Goal: Check status: Check status

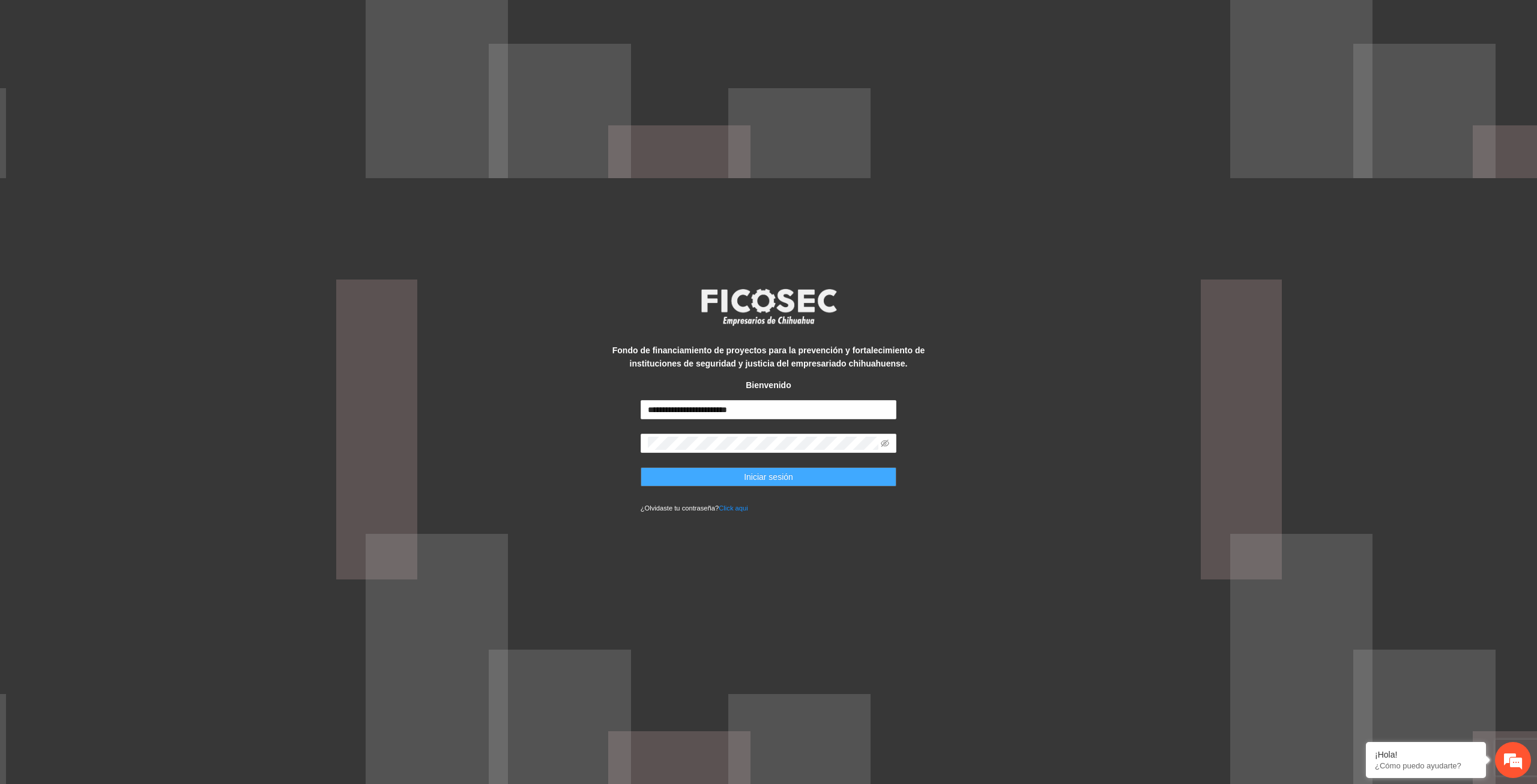
click at [774, 476] on span "Iniciar sesión" at bounding box center [768, 477] width 49 height 14
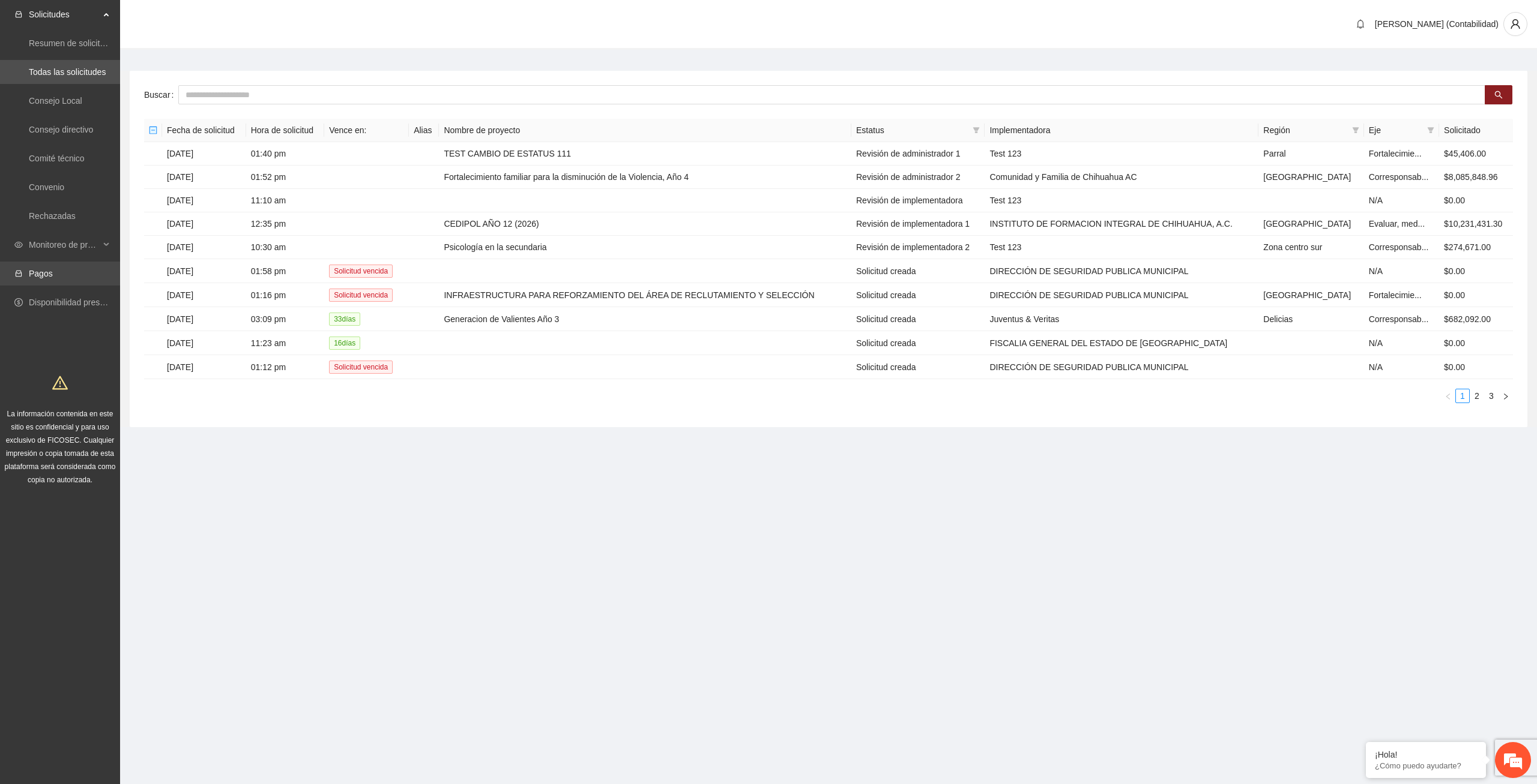
click at [36, 275] on link "Pagos" at bounding box center [41, 274] width 24 height 9
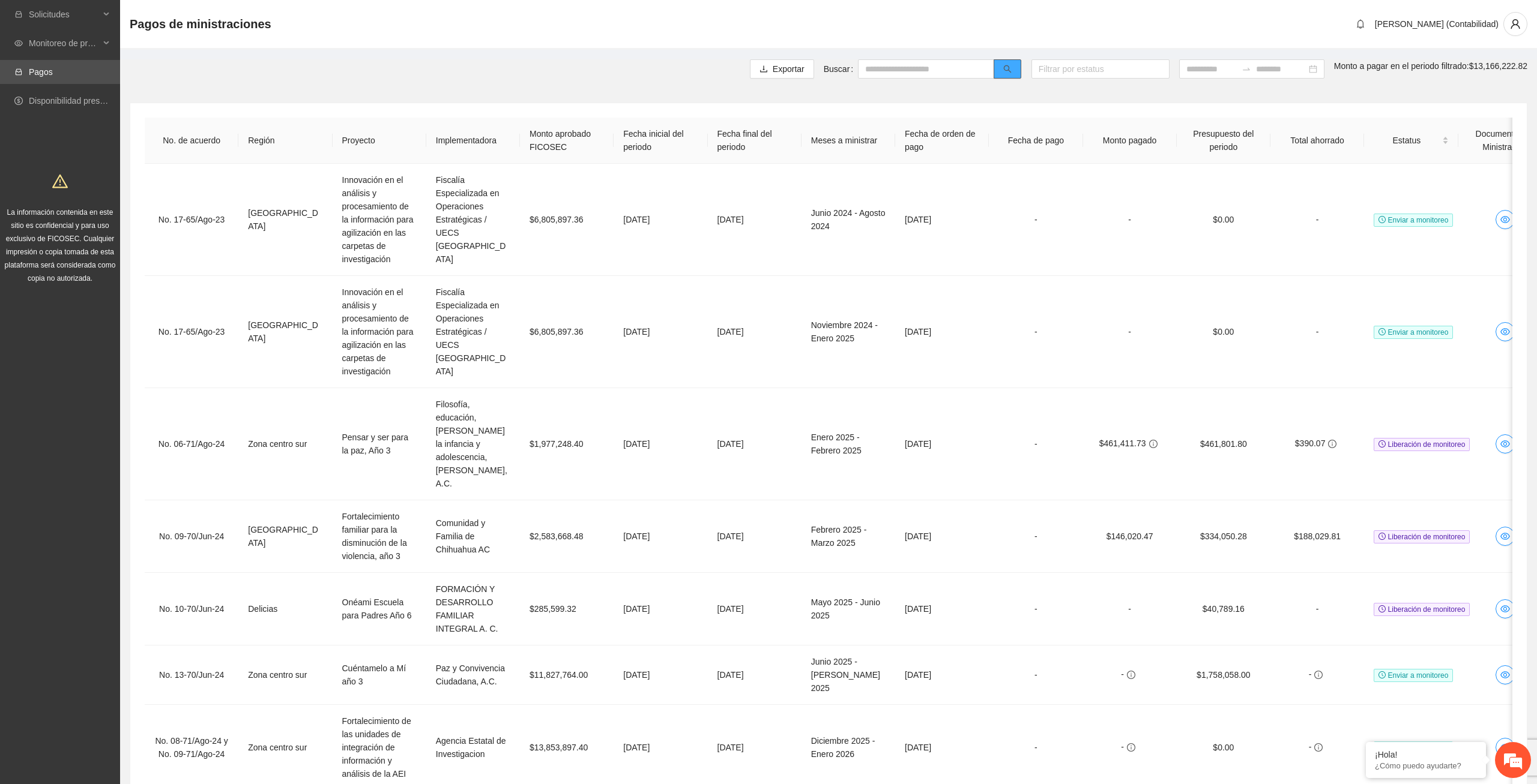
click at [993, 63] on button "button" at bounding box center [1007, 69] width 28 height 19
click at [1003, 66] on icon "search" at bounding box center [1008, 70] width 8 height 8
click at [892, 65] on input "text" at bounding box center [926, 69] width 137 height 19
click at [1084, 66] on div at bounding box center [1100, 68] width 132 height 14
click at [883, 63] on input "text" at bounding box center [926, 69] width 137 height 19
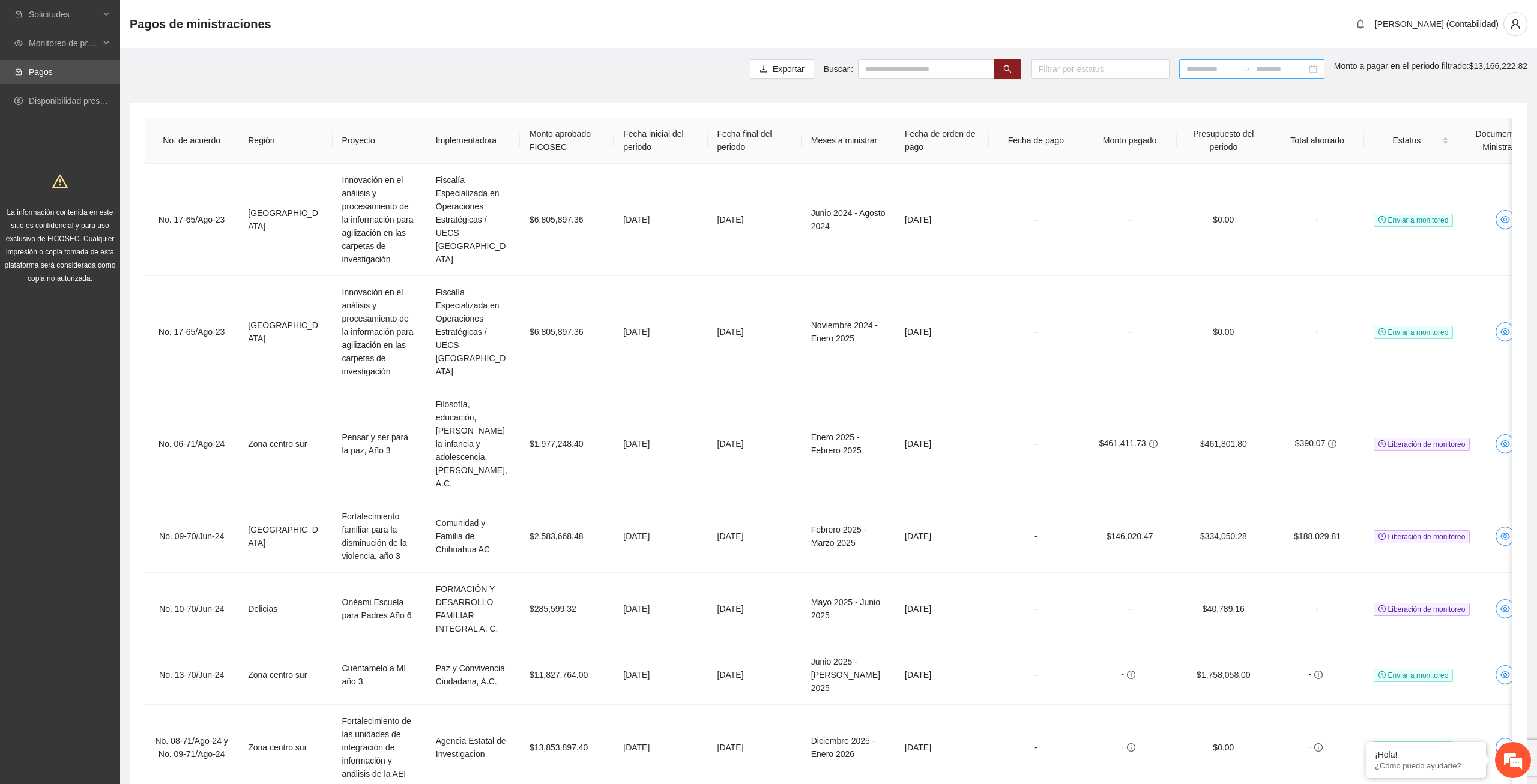
click at [1186, 71] on input at bounding box center [1211, 69] width 51 height 14
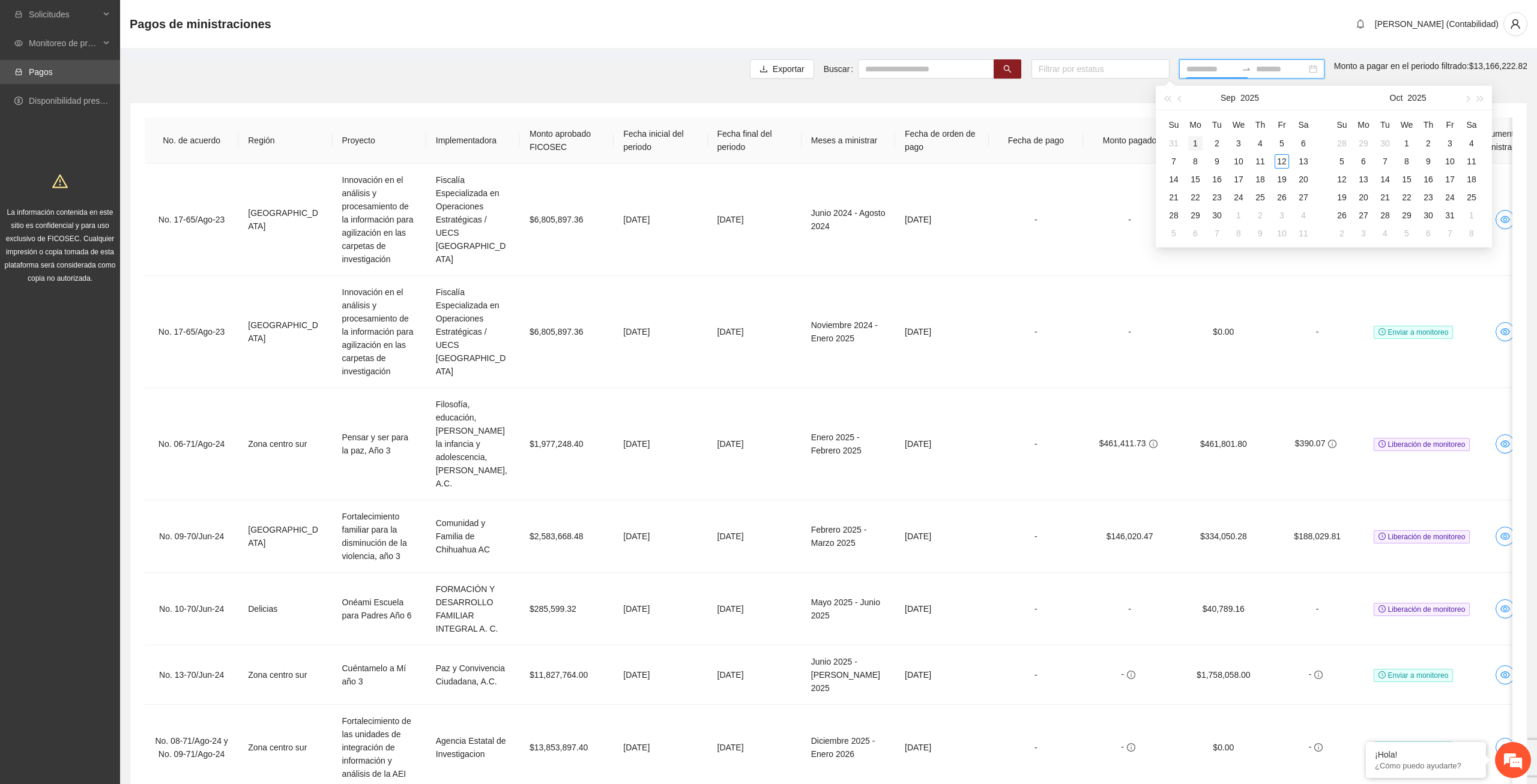
type input "**********"
click at [1193, 142] on div "1" at bounding box center [1195, 143] width 14 height 14
type input "**********"
click at [1219, 216] on div "30" at bounding box center [1216, 215] width 14 height 14
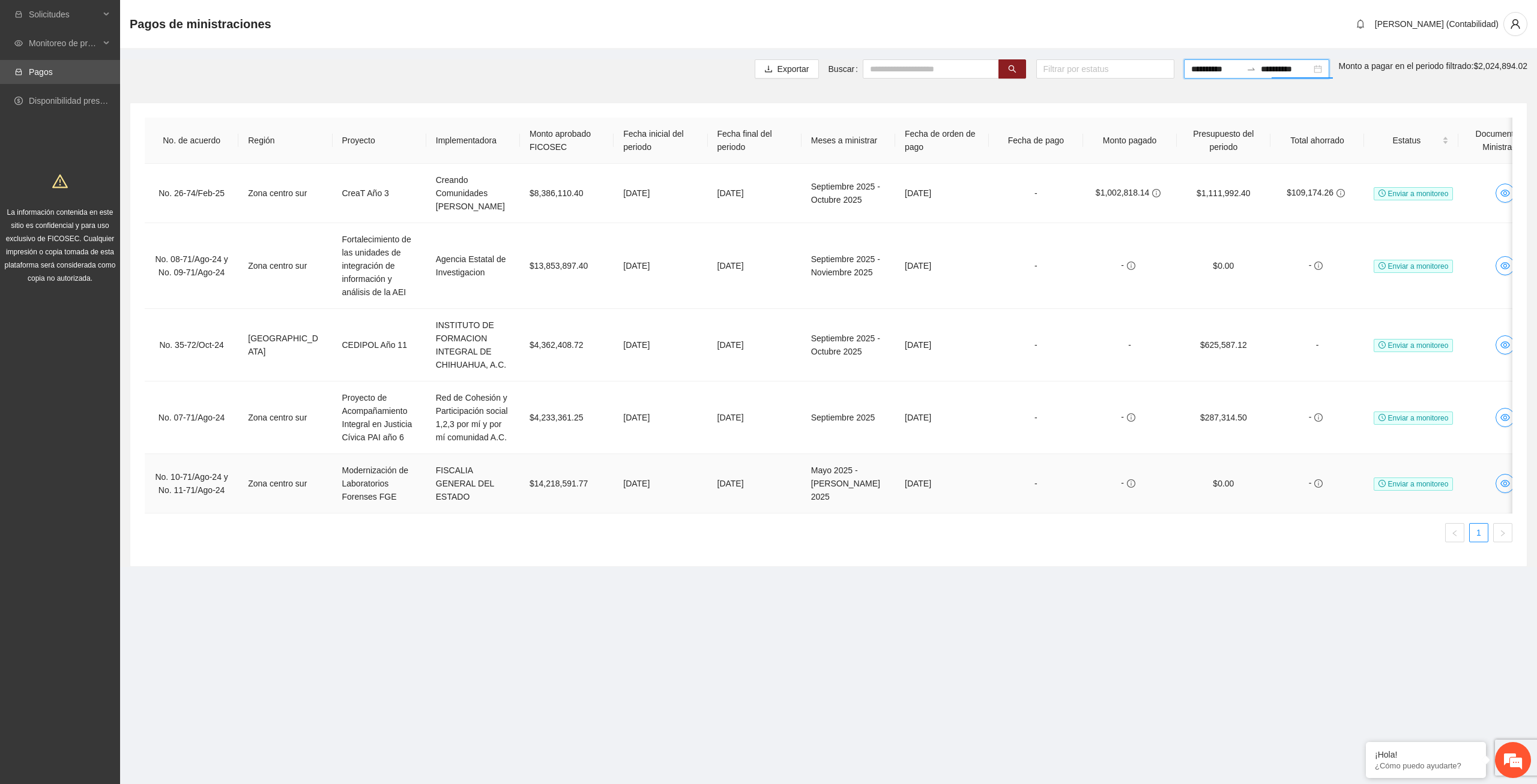
scroll to position [0, 133]
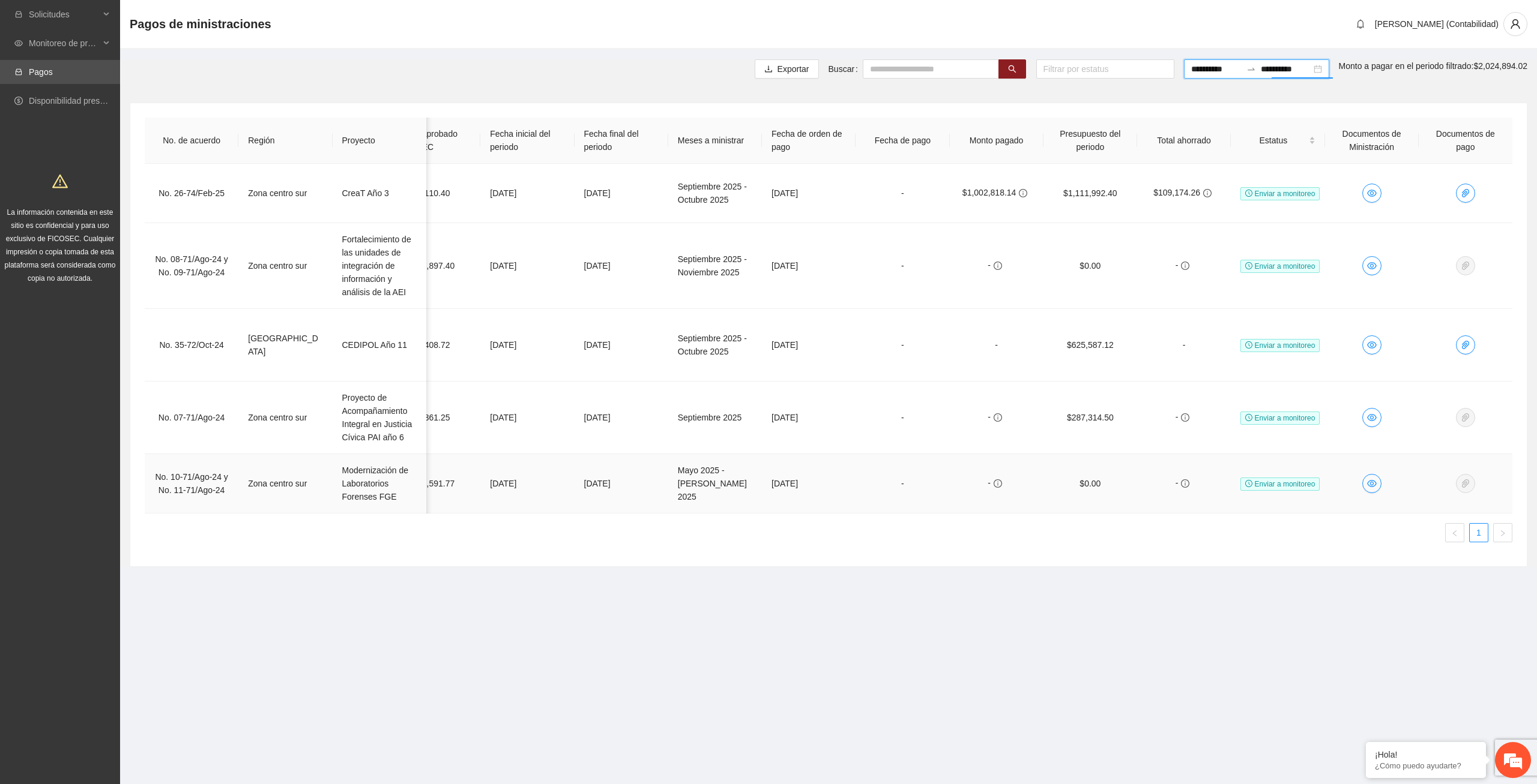
drag, startPoint x: 1144, startPoint y: 511, endPoint x: 1367, endPoint y: 495, distance: 223.6
click at [1367, 495] on div "No. 26-74/Feb-25 Zona centro sur CreaT Año 3 Creando Comunidades de Paz, AC $8,…" at bounding box center [828, 339] width 1368 height 350
click at [1371, 190] on icon "eye" at bounding box center [1372, 193] width 9 height 7
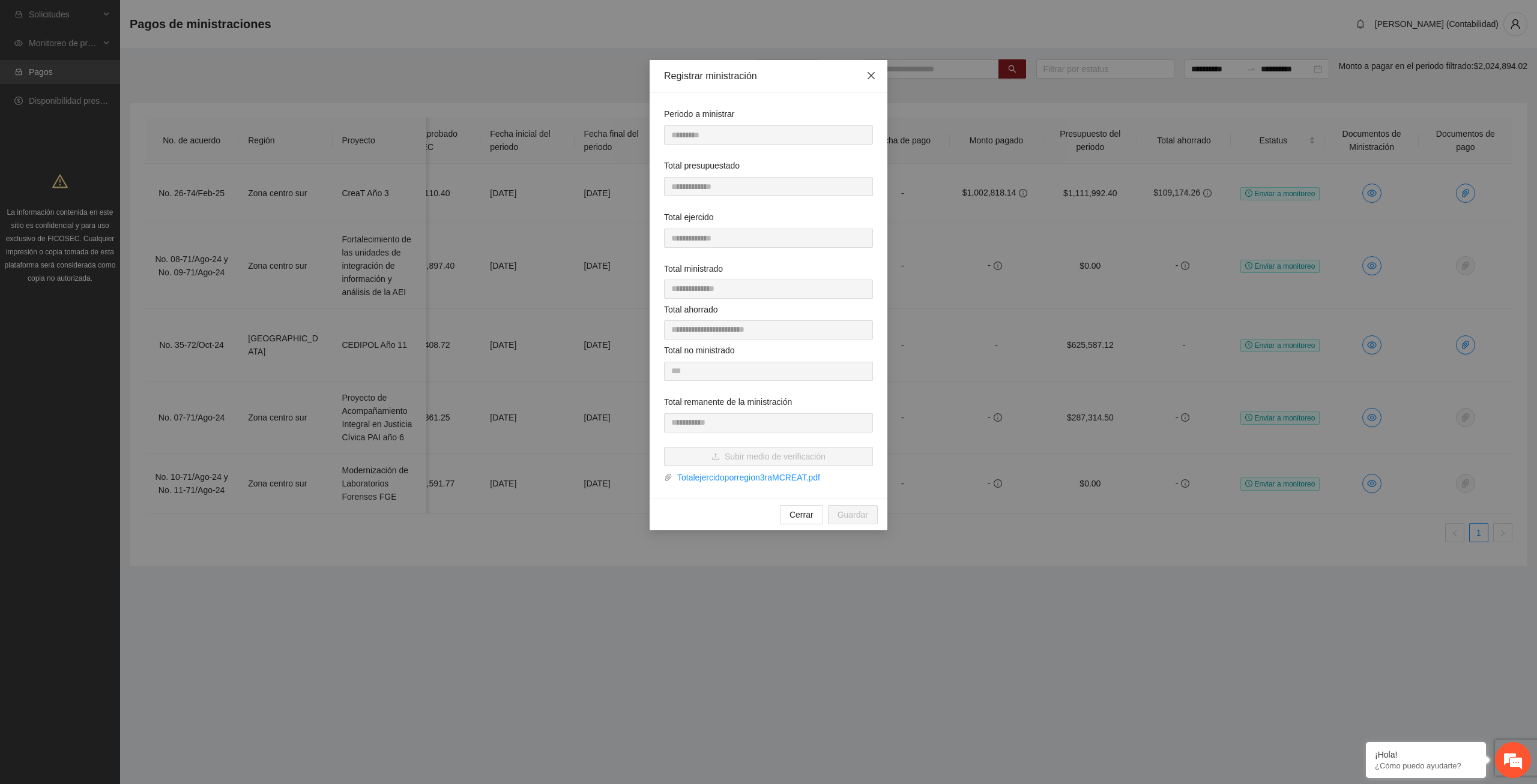
click at [876, 74] on span "Close" at bounding box center [871, 76] width 32 height 32
